Goal: Use online tool/utility: Utilize a website feature to perform a specific function

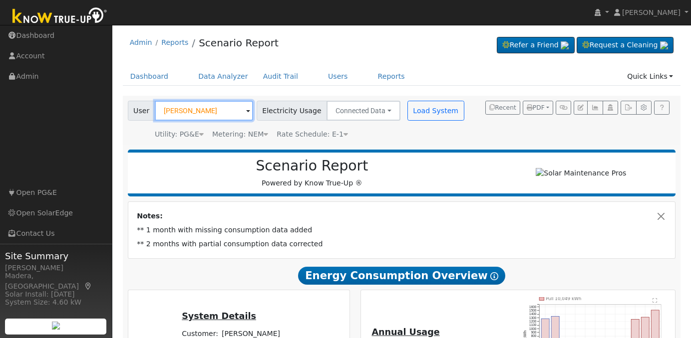
click at [224, 111] on input "[PERSON_NAME]" at bounding box center [204, 111] width 98 height 20
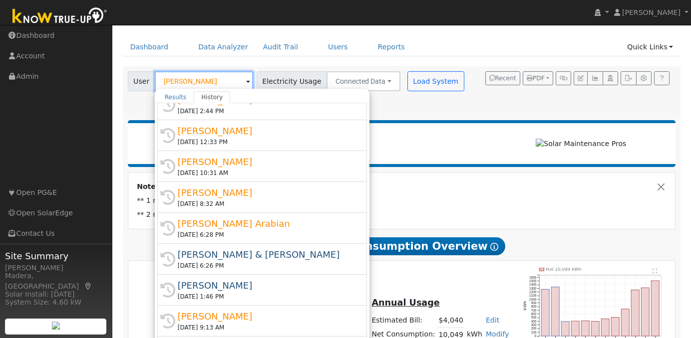
scroll to position [45, 0]
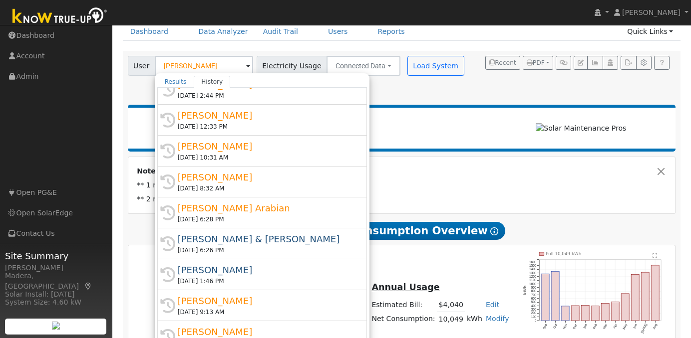
click at [277, 325] on div "[PERSON_NAME]" at bounding box center [267, 331] width 178 height 13
type input "[PERSON_NAME]"
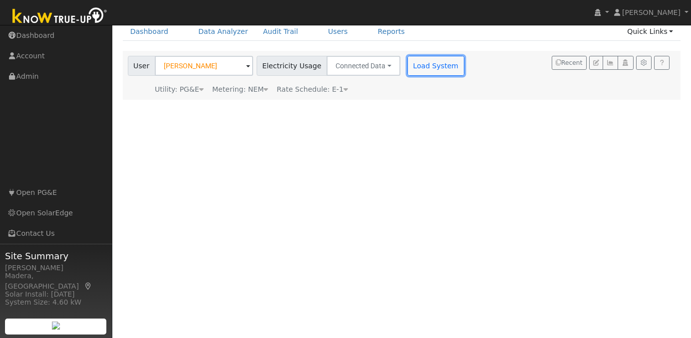
click at [412, 64] on button "Load System" at bounding box center [435, 66] width 57 height 20
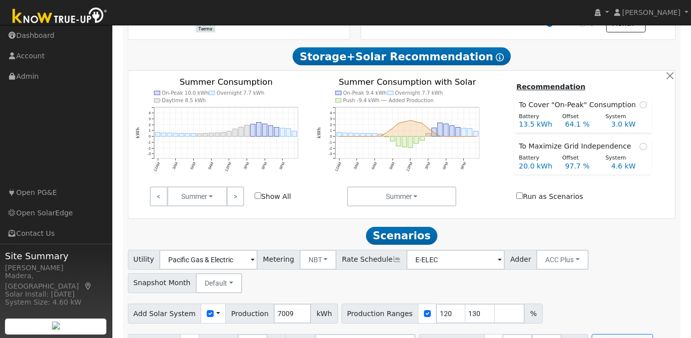
scroll to position [342, 0]
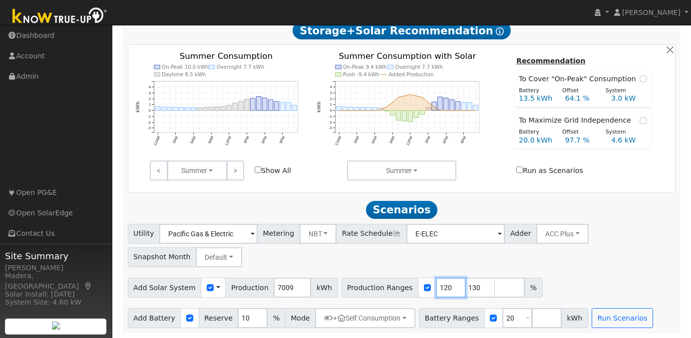
drag, startPoint x: 431, startPoint y: 286, endPoint x: 388, endPoint y: 287, distance: 43.4
click at [388, 287] on div "Production Ranges 120 130 %" at bounding box center [441, 288] width 201 height 20
type input "130"
type input "159"
drag, startPoint x: 500, startPoint y: 319, endPoint x: 442, endPoint y: 324, distance: 58.7
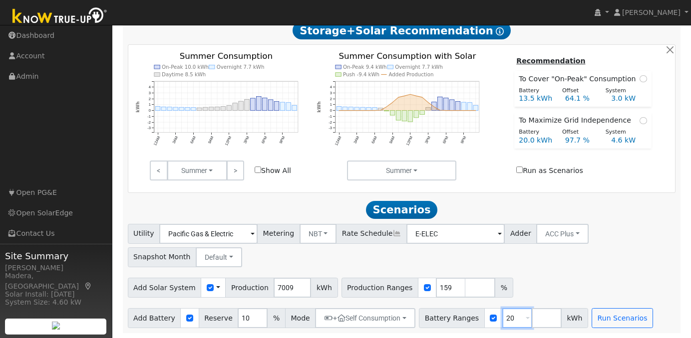
click at [442, 325] on div "Battery Ranges 20 Overrides Reserve % Mode None None Self Consumption Peak Savi…" at bounding box center [503, 319] width 169 height 20
type input "27"
click at [554, 261] on div "Utility Pacific Gas & Electric Metering NBT NEM NBT Rate Schedule E-ELEC Adder …" at bounding box center [402, 244] width 552 height 47
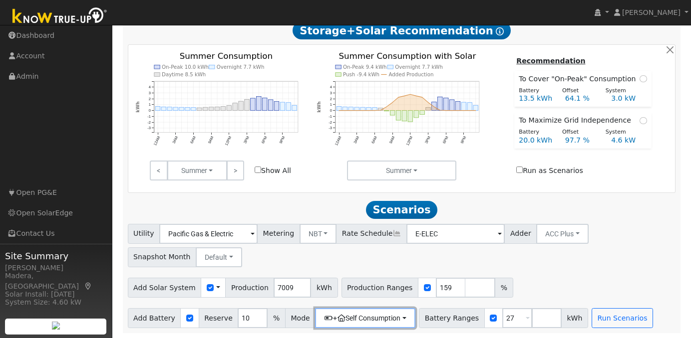
click at [352, 318] on button "+ Self Consumption" at bounding box center [365, 319] width 100 height 20
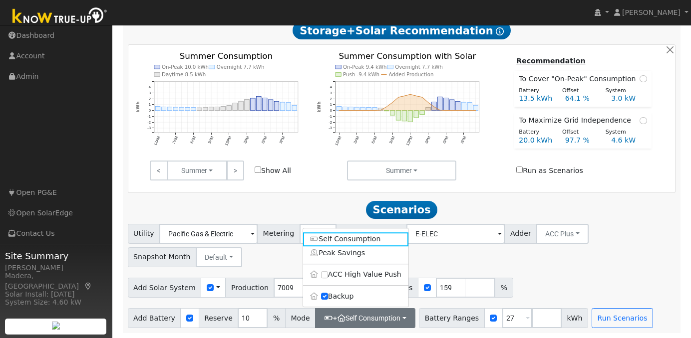
click at [322, 293] on label "Backup" at bounding box center [355, 297] width 105 height 14
click at [322, 293] on input "Backup" at bounding box center [324, 296] width 7 height 7
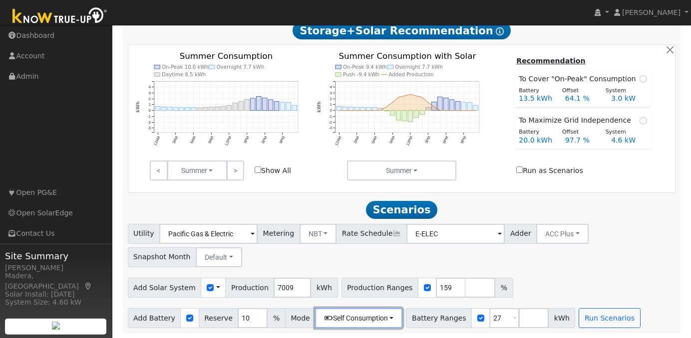
click at [325, 321] on button "Self Consumption" at bounding box center [358, 319] width 87 height 20
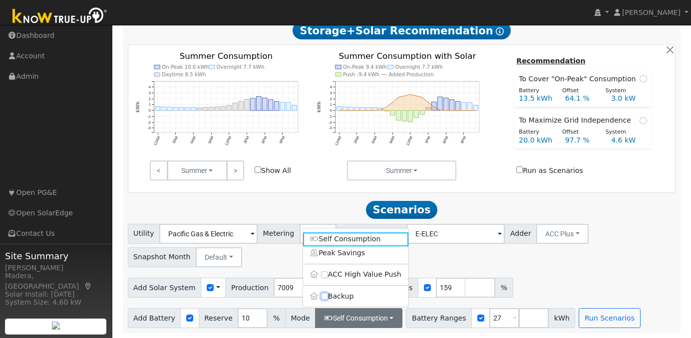
click at [321, 295] on input "Backup" at bounding box center [324, 296] width 7 height 7
checkbox input "true"
type input "20"
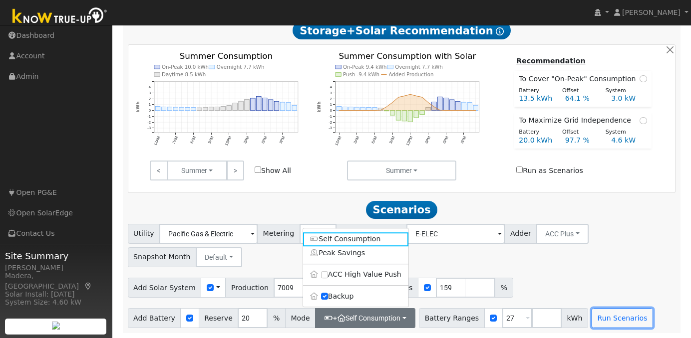
click at [592, 313] on button "Run Scenarios" at bounding box center [622, 319] width 61 height 20
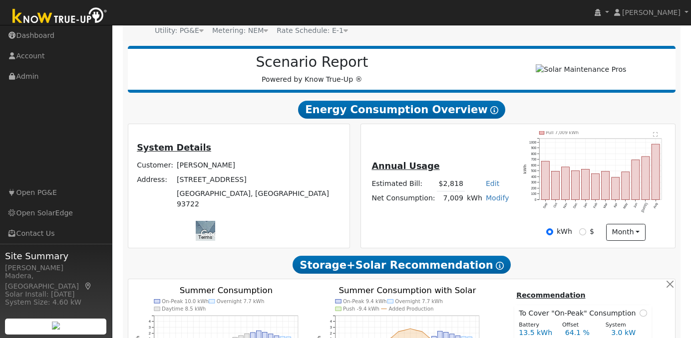
scroll to position [0, 0]
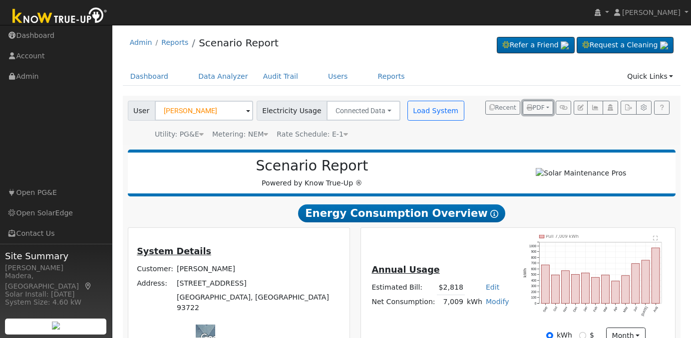
click at [538, 104] on span "PDF" at bounding box center [536, 107] width 18 height 7
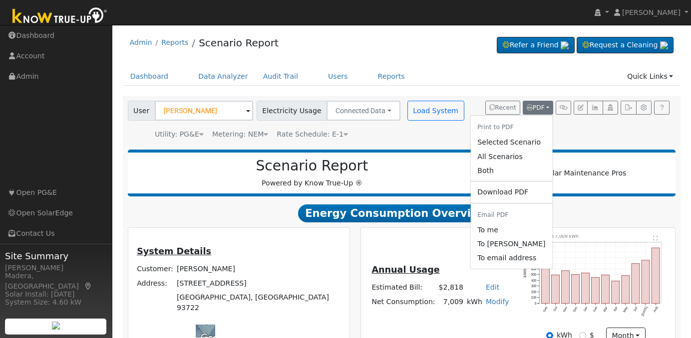
click at [503, 144] on link "Selected Scenario" at bounding box center [511, 143] width 82 height 14
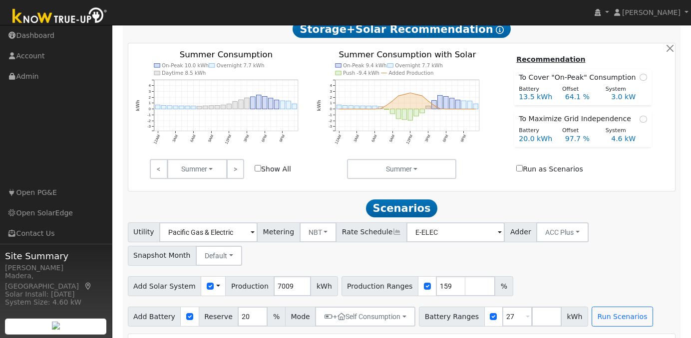
scroll to position [454, 0]
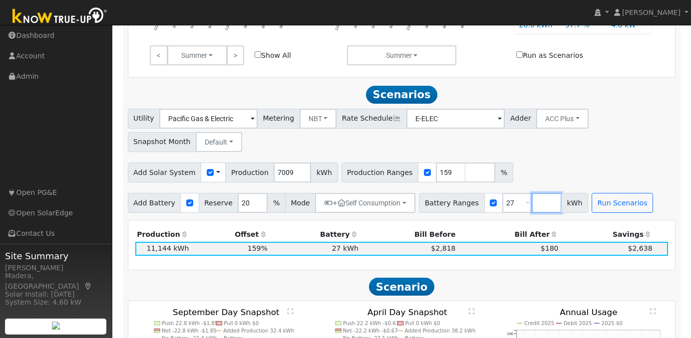
click at [532, 207] on input "number" at bounding box center [547, 203] width 30 height 20
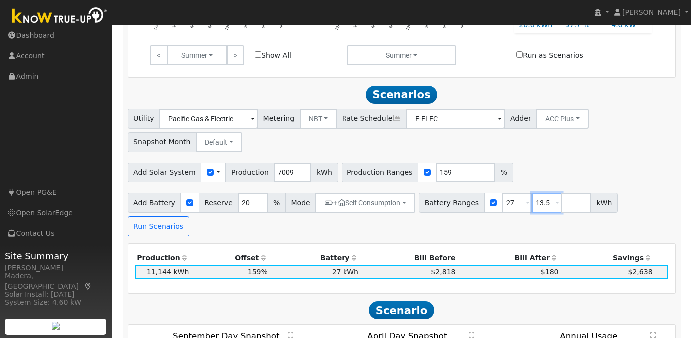
type input "13.5"
type input "27"
click at [566, 152] on div "Utility Pacific Gas & Electric Metering NBT NEM NBT Rate Schedule E-ELEC Adder …" at bounding box center [402, 128] width 552 height 47
click at [189, 217] on button "Run Scenarios" at bounding box center [158, 227] width 61 height 20
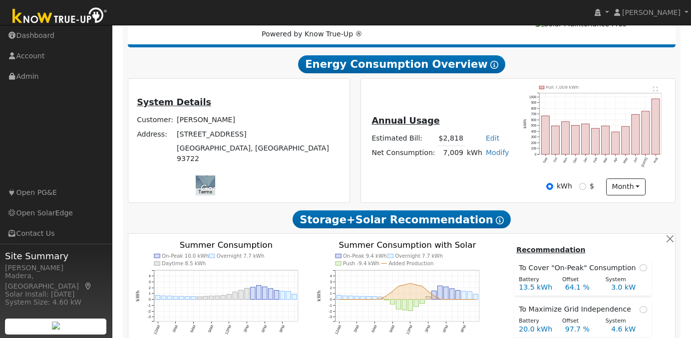
scroll to position [0, 0]
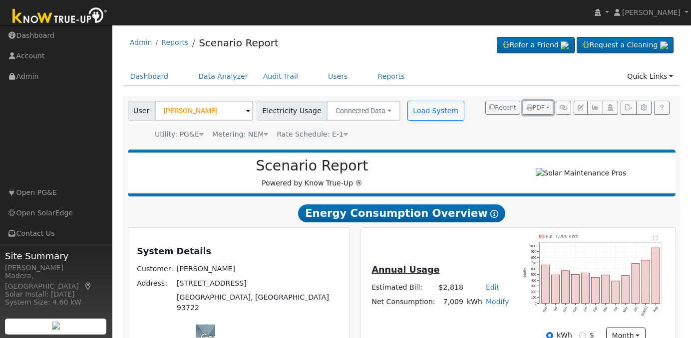
click at [536, 105] on span "PDF" at bounding box center [536, 107] width 18 height 7
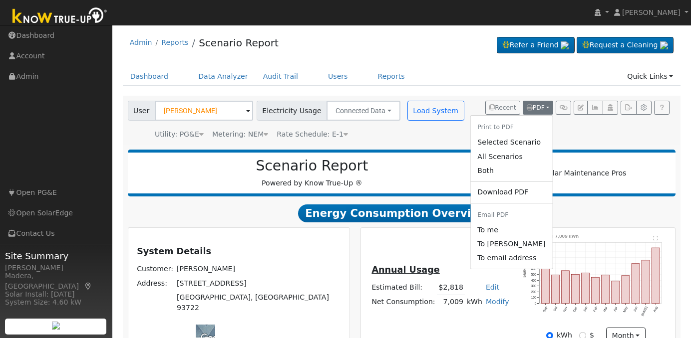
click at [511, 169] on link "Both" at bounding box center [511, 171] width 82 height 14
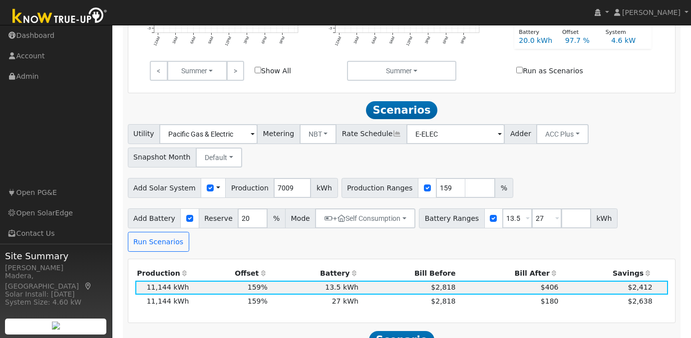
scroll to position [499, 0]
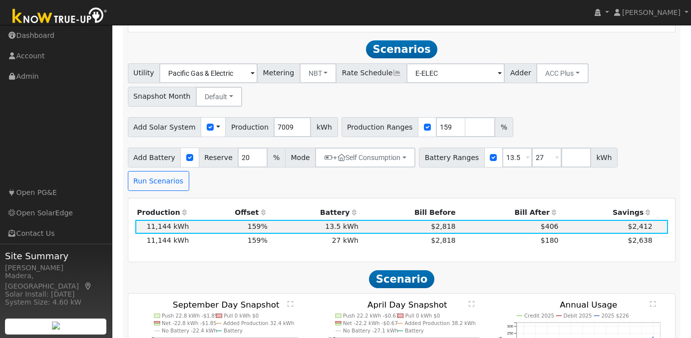
click at [599, 270] on h2 "Scenario" at bounding box center [402, 279] width 548 height 18
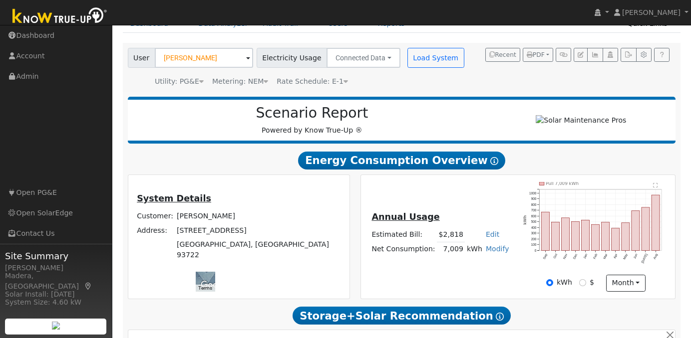
scroll to position [0, 0]
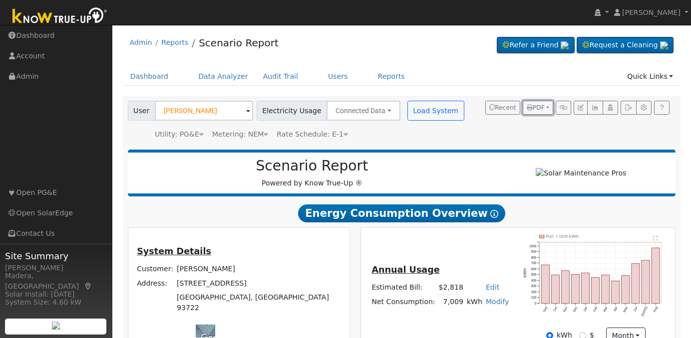
click at [541, 108] on span "PDF" at bounding box center [536, 107] width 18 height 7
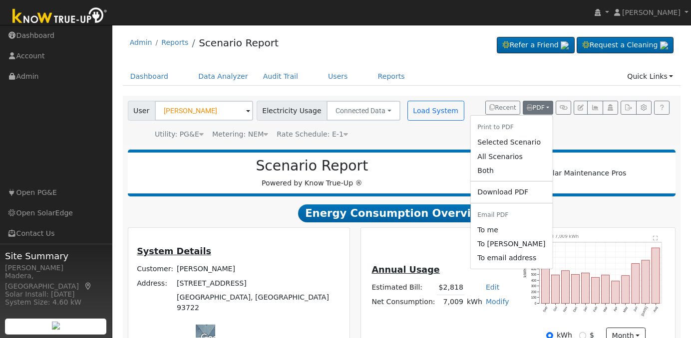
click at [512, 169] on link "Both" at bounding box center [511, 171] width 82 height 14
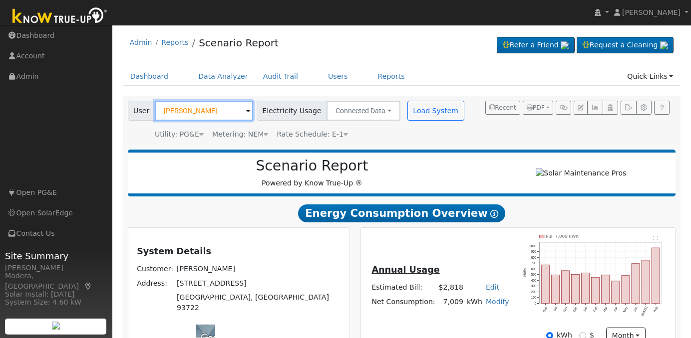
click at [209, 112] on input "[PERSON_NAME]" at bounding box center [204, 111] width 98 height 20
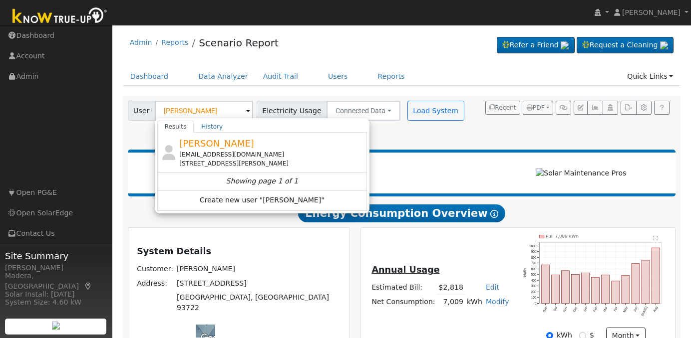
click at [228, 143] on div "[PERSON_NAME] [EMAIL_ADDRESS][DOMAIN_NAME] [STREET_ADDRESS][PERSON_NAME]" at bounding box center [271, 152] width 185 height 31
type input "[PERSON_NAME]"
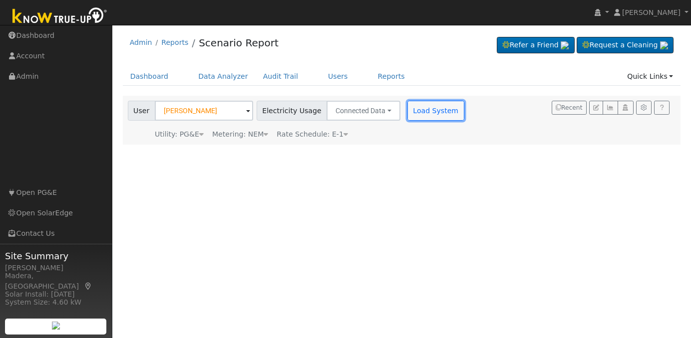
click at [430, 103] on button "Load System" at bounding box center [435, 111] width 57 height 20
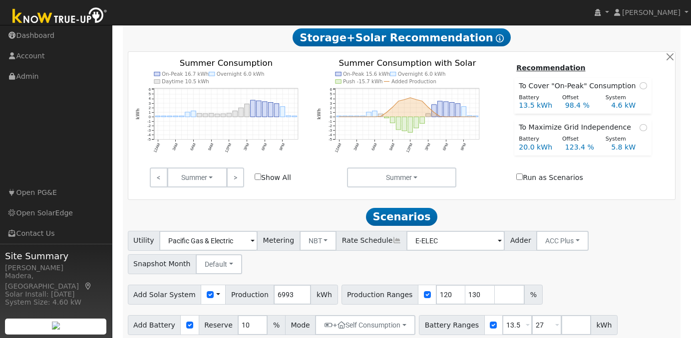
scroll to position [342, 0]
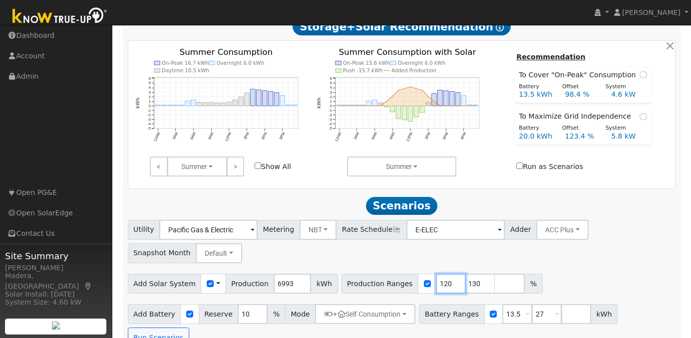
drag, startPoint x: 431, startPoint y: 287, endPoint x: 379, endPoint y: 291, distance: 52.5
click at [379, 290] on div "Production Ranges 120 130 %" at bounding box center [441, 284] width 201 height 20
type input "130"
drag, startPoint x: 431, startPoint y: 288, endPoint x: 357, endPoint y: 296, distance: 74.3
click at [355, 290] on div "Production Ranges 130 %" at bounding box center [427, 284] width 172 height 20
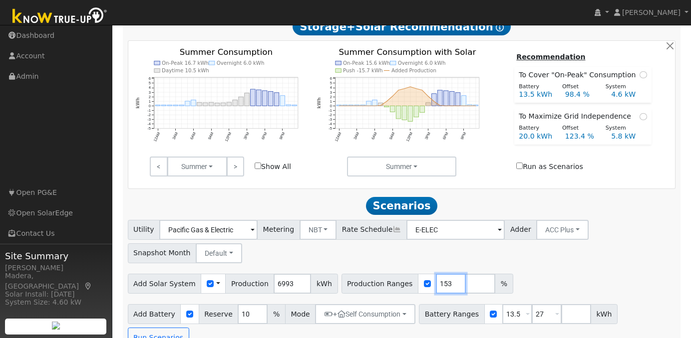
type input "153"
click at [523, 268] on div "Utility Pacific Gas & Electric Metering NBT NEM NBT Rate Schedule E-ELEC Adder …" at bounding box center [401, 284] width 559 height 128
drag, startPoint x: 530, startPoint y: 318, endPoint x: 482, endPoint y: 322, distance: 48.1
click at [482, 322] on div "Battery Ranges 13.5 Overrides Reserve % Mode None None Self Consumption Peak Sa…" at bounding box center [518, 315] width 199 height 20
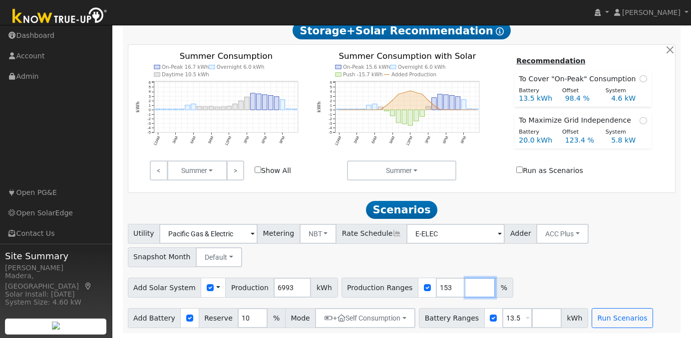
click at [465, 289] on input "number" at bounding box center [480, 288] width 30 height 20
type input "120"
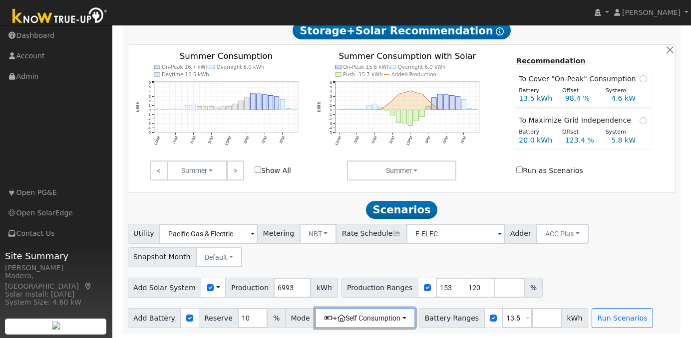
type input "120"
type input "153"
click at [365, 319] on button "+ Self Consumption" at bounding box center [365, 319] width 100 height 20
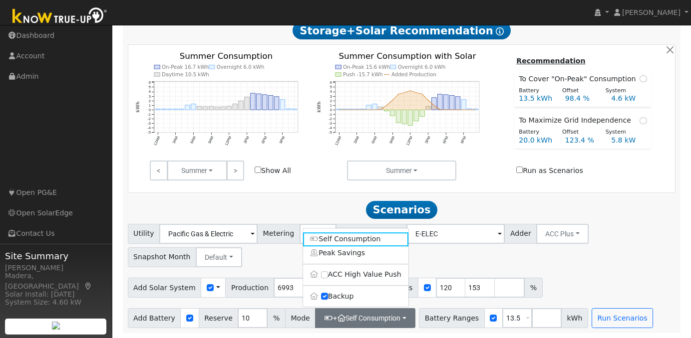
click at [331, 298] on label "Backup" at bounding box center [355, 297] width 105 height 14
click at [328, 298] on input "Backup" at bounding box center [324, 296] width 7 height 7
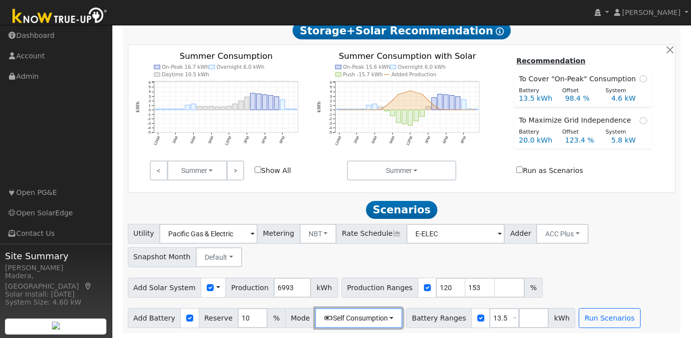
click at [328, 318] on button "Self Consumption" at bounding box center [358, 319] width 87 height 20
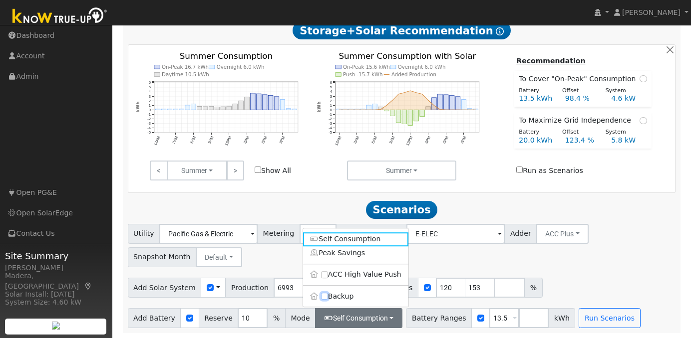
click at [324, 297] on input "Backup" at bounding box center [324, 296] width 7 height 7
checkbox input "true"
type input "20"
click at [571, 287] on div "Add Solar System Use CSV Data Production 6993 kWh Production Ranges 120 153 %" at bounding box center [402, 286] width 552 height 23
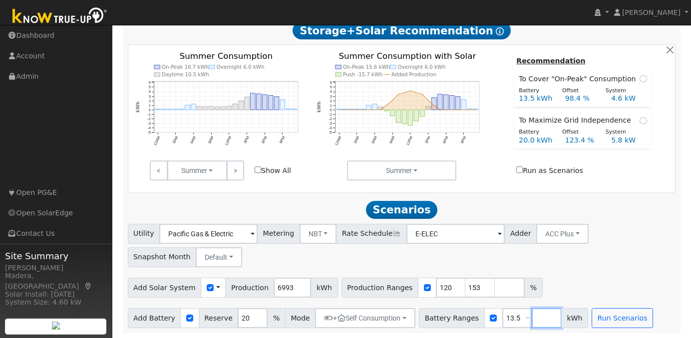
click at [532, 324] on input "number" at bounding box center [547, 319] width 30 height 20
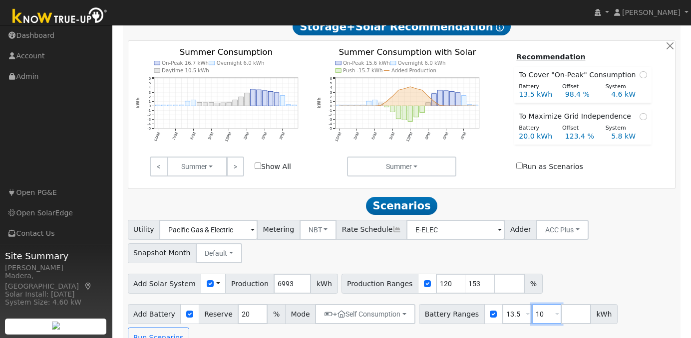
type input "10"
type input "13.5"
click at [571, 271] on div "Utility Pacific Gas & Electric Metering NBT NEM NBT Rate Schedule E-ELEC Adder …" at bounding box center [401, 284] width 559 height 128
click at [189, 328] on button "Run Scenarios" at bounding box center [158, 338] width 61 height 20
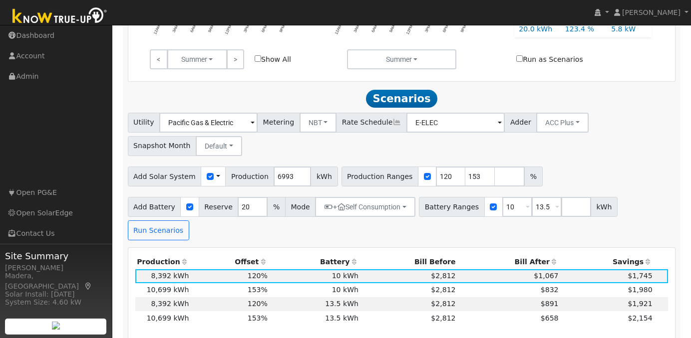
scroll to position [512, 0]
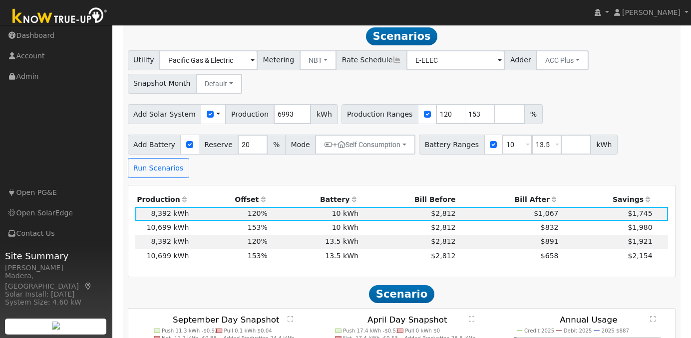
click at [531, 193] on th "Bill After" at bounding box center [508, 200] width 103 height 14
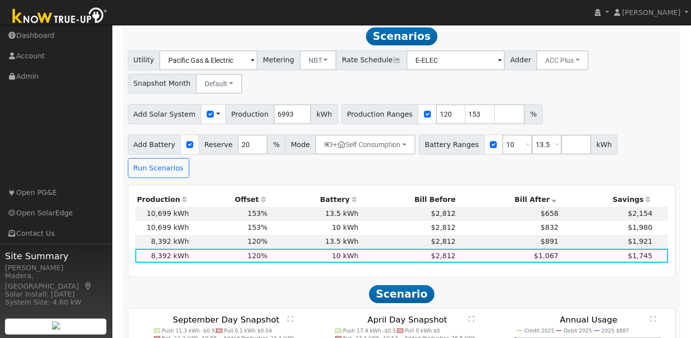
click at [491, 207] on td "$658" at bounding box center [508, 214] width 103 height 14
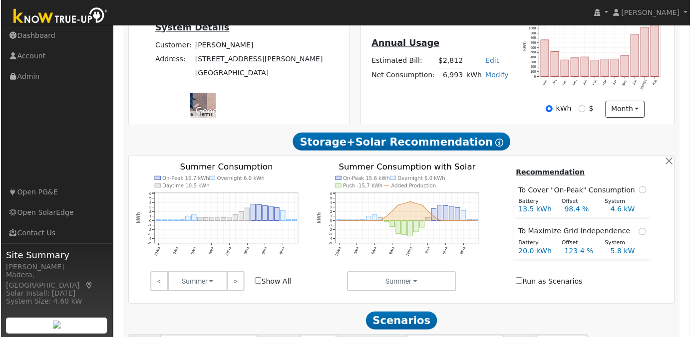
scroll to position [0, 0]
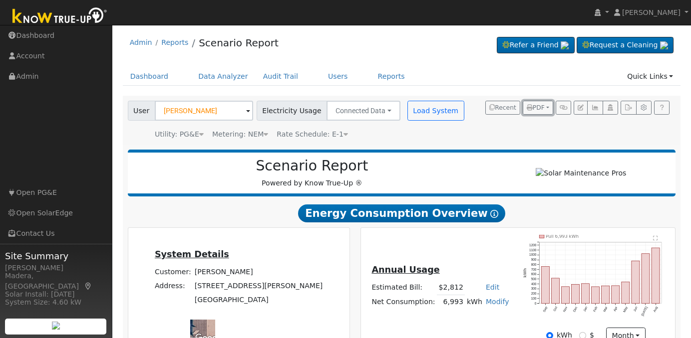
click at [532, 110] on icon "button" at bounding box center [530, 108] width 6 height 6
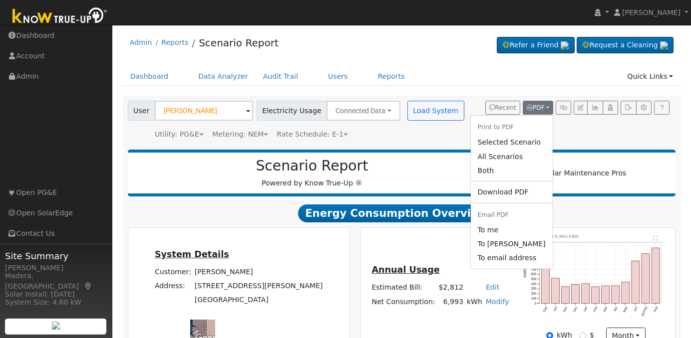
drag, startPoint x: 519, startPoint y: 144, endPoint x: 280, endPoint y: 166, distance: 240.1
click at [519, 144] on link "Selected Scenario" at bounding box center [511, 143] width 82 height 14
